Goal: Find specific page/section: Find specific page/section

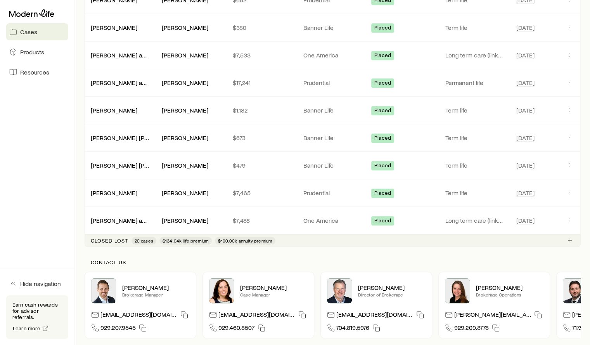
scroll to position [357, 0]
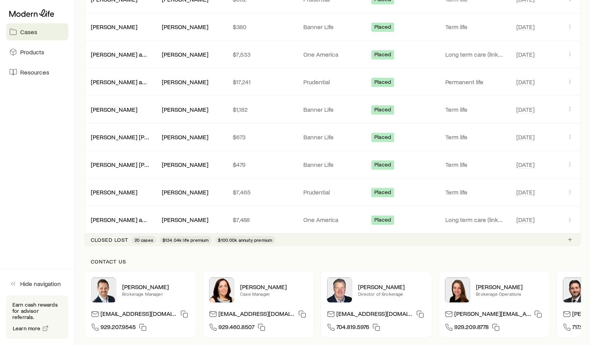
click at [110, 238] on p "Closed lost" at bounding box center [110, 239] width 38 height 6
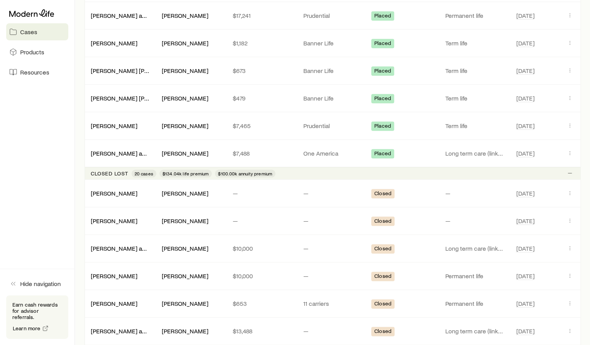
scroll to position [423, 0]
click at [111, 193] on link "[PERSON_NAME]" at bounding box center [114, 191] width 47 height 7
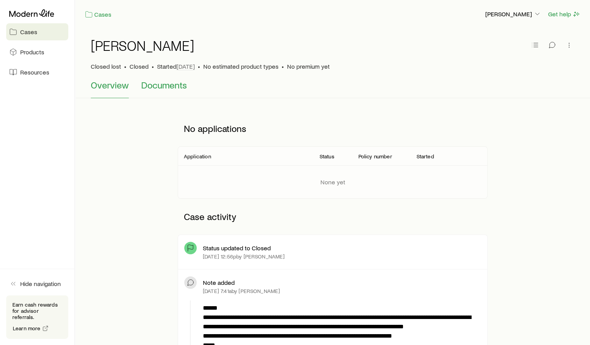
click at [160, 89] on span "Documents" at bounding box center [164, 84] width 46 height 11
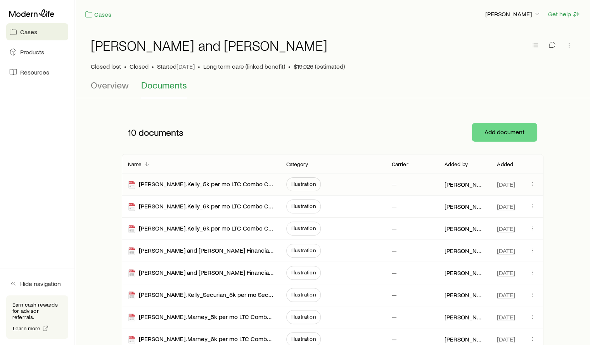
click at [299, 185] on span "Illustration" at bounding box center [303, 184] width 24 height 6
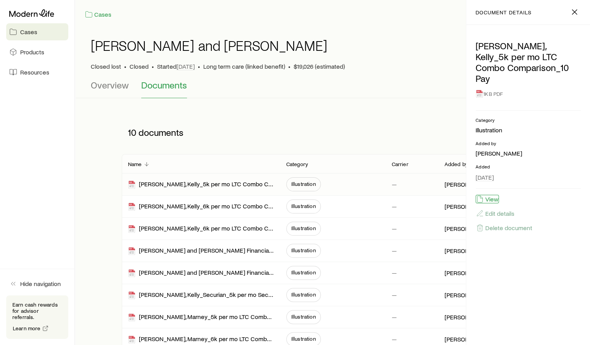
click at [492, 195] on button "View" at bounding box center [486, 199] width 23 height 9
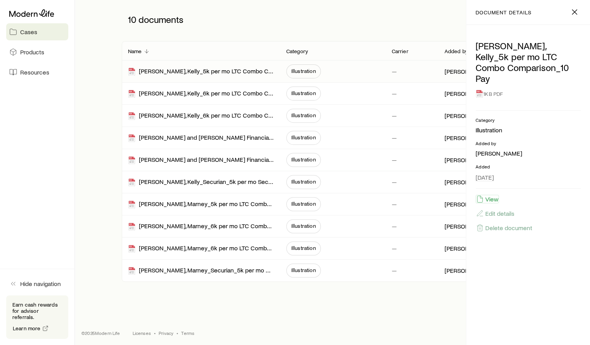
scroll to position [101, 0]
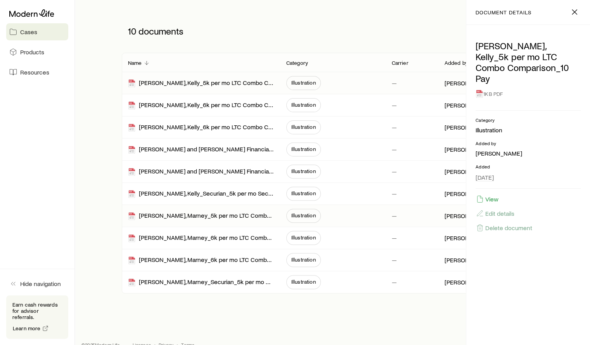
click at [306, 217] on span "Illustration" at bounding box center [303, 216] width 35 height 14
click at [494, 195] on button "View" at bounding box center [486, 199] width 23 height 9
